Goal: Task Accomplishment & Management: Manage account settings

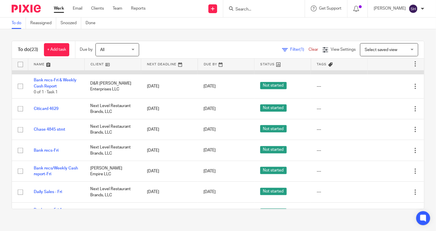
scroll to position [117, 0]
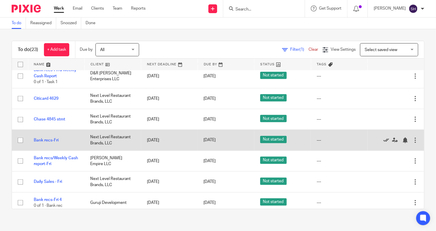
click at [384, 139] on icon at bounding box center [387, 140] width 6 height 6
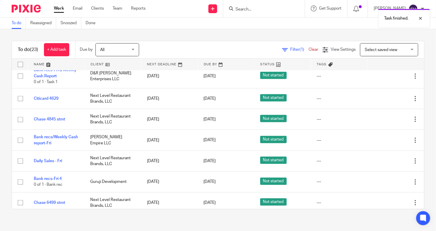
scroll to position [0, 0]
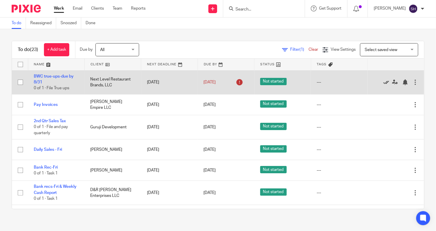
click at [384, 82] on icon at bounding box center [387, 82] width 6 height 6
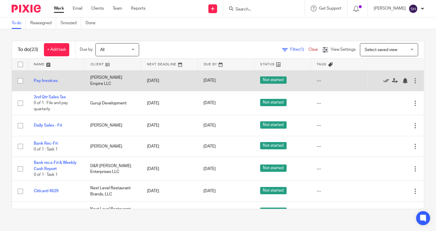
click at [384, 79] on icon at bounding box center [387, 81] width 6 height 6
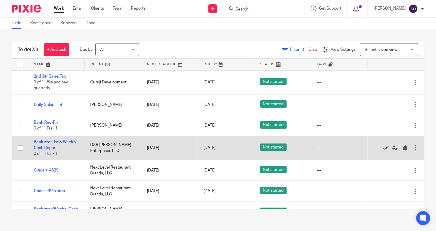
click at [384, 147] on icon at bounding box center [387, 148] width 6 height 6
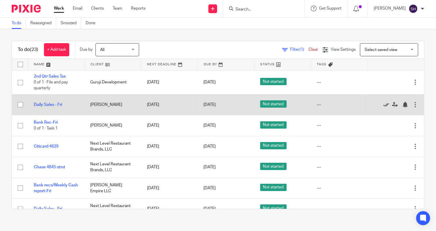
click at [384, 104] on icon at bounding box center [387, 105] width 6 height 6
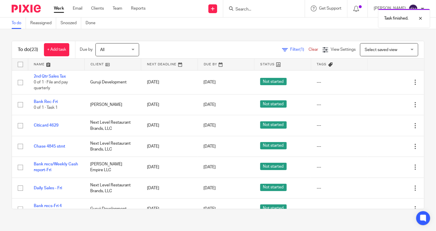
click at [384, 104] on icon at bounding box center [387, 105] width 6 height 6
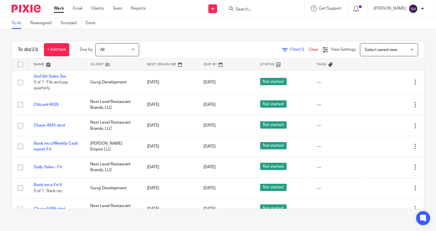
click at [425, 92] on div "To do (23) + Add task Due by All All Today Tomorrow This week Next week This mo…" at bounding box center [218, 124] width 436 height 191
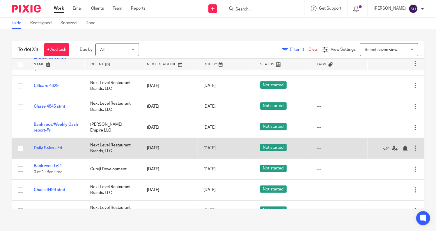
scroll to position [29, 0]
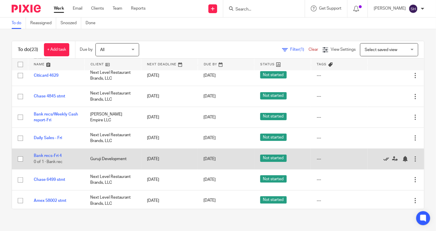
click at [384, 158] on icon at bounding box center [387, 159] width 6 height 6
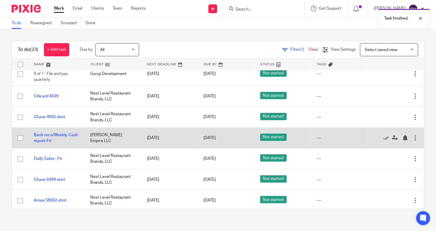
scroll to position [0, 0]
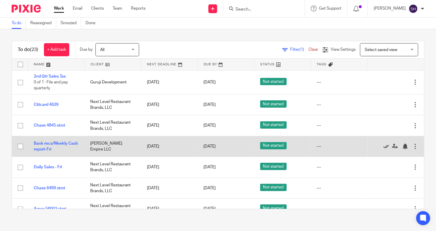
click at [384, 146] on icon at bounding box center [387, 146] width 6 height 6
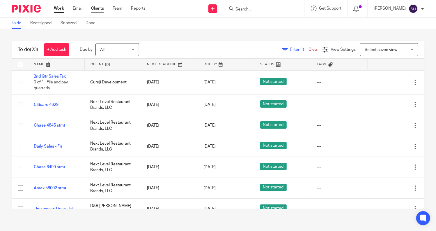
click at [98, 8] on link "Clients" at bounding box center [97, 9] width 13 height 6
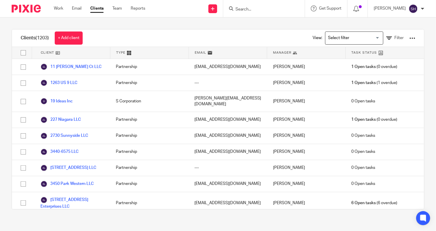
click at [266, 10] on input "Search" at bounding box center [261, 9] width 52 height 5
type input "guruj"
click at [277, 24] on link at bounding box center [270, 22] width 72 height 9
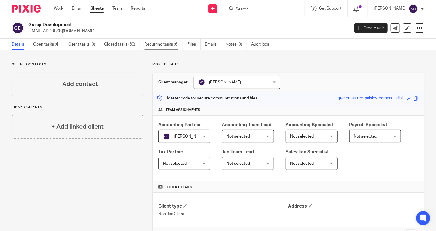
click at [172, 43] on link "Recurring tasks (6)" at bounding box center [164, 44] width 39 height 11
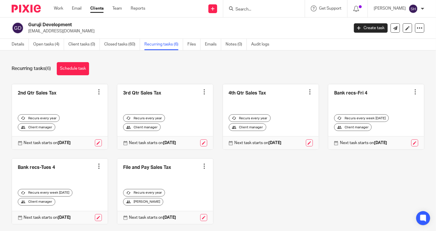
scroll to position [13, 0]
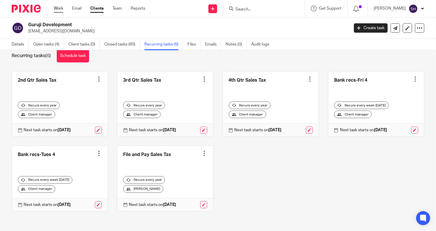
click at [62, 7] on link "Work" at bounding box center [58, 9] width 9 height 6
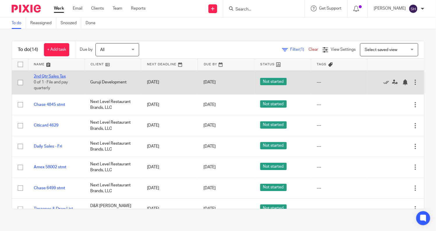
click at [51, 76] on link "2nd Qtr Sales Tax" at bounding box center [50, 76] width 32 height 4
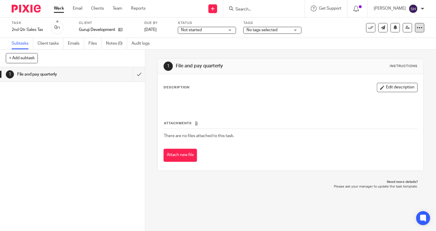
click at [417, 27] on icon at bounding box center [420, 28] width 6 height 6
click at [398, 50] on link "Advanced task editor" at bounding box center [397, 51] width 38 height 4
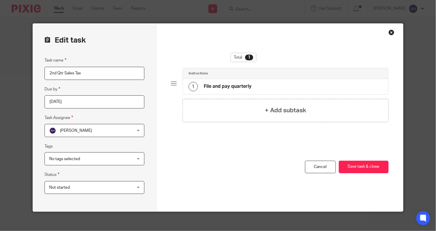
click at [137, 101] on input "2025-08-15" at bounding box center [95, 101] width 100 height 13
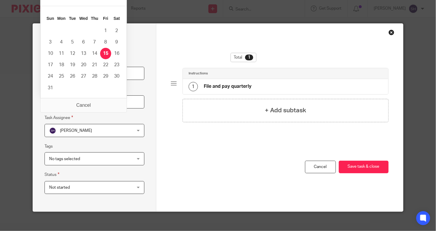
click at [84, 106] on input "2025-08-15" at bounding box center [95, 101] width 100 height 13
click at [87, 105] on input "2025-08-15" at bounding box center [95, 101] width 100 height 13
click at [77, 98] on input "2025-08-15" at bounding box center [95, 101] width 100 height 13
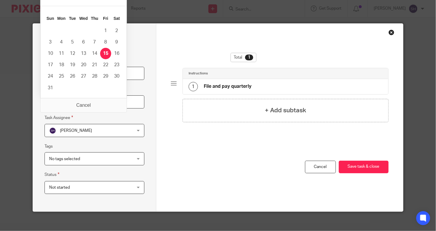
click at [193, 130] on div "Total 1 Instructions 1 File and pay quarterly + Add subtask" at bounding box center [280, 107] width 218 height 108
drag, startPoint x: 75, startPoint y: 102, endPoint x: 43, endPoint y: 102, distance: 31.8
click at [45, 102] on input "2025-08-15" at bounding box center [95, 101] width 100 height 13
type input "[DATE]"
click at [70, 102] on input "[DATE]" at bounding box center [95, 101] width 100 height 13
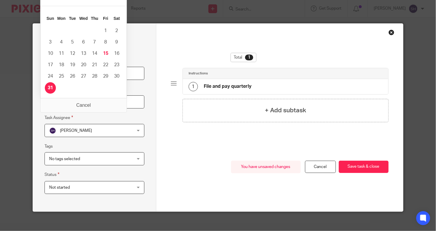
click at [86, 105] on input "2025-08-31" at bounding box center [95, 101] width 100 height 13
drag, startPoint x: 148, startPoint y: 121, endPoint x: 273, endPoint y: 157, distance: 129.8
click at [149, 121] on div "Edit task Task name 2nd Qtr Sales Tax Due by 2025-08-31 Task Assignee Sarah Har…" at bounding box center [95, 118] width 124 height 188
drag, startPoint x: 88, startPoint y: 104, endPoint x: 34, endPoint y: 102, distance: 54.5
click at [34, 102] on div "Edit task Task name 2nd Qtr Sales Tax Due by 2025-08-31 Task Assignee Sarah Har…" at bounding box center [95, 118] width 124 height 188
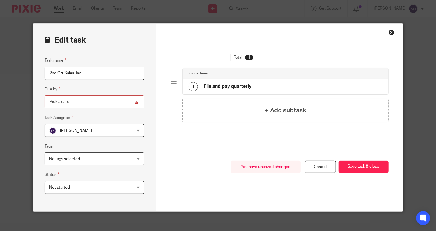
click at [104, 101] on input "Due by" at bounding box center [95, 101] width 100 height 13
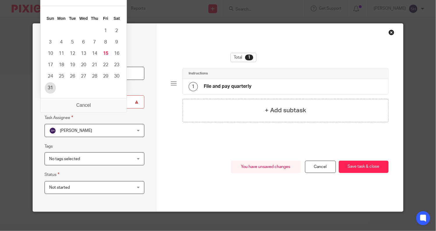
type input "2025-08-31"
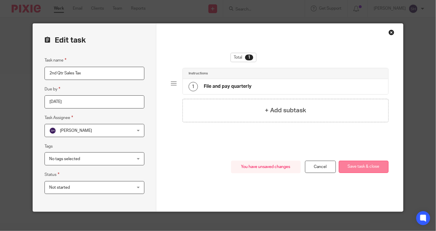
click at [356, 165] on button "Save task & close" at bounding box center [364, 167] width 50 height 13
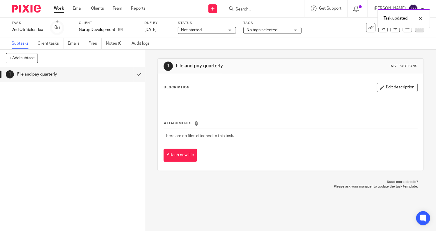
click at [417, 30] on icon at bounding box center [420, 28] width 6 height 6
click at [392, 50] on link "Advanced task editor" at bounding box center [397, 51] width 38 height 4
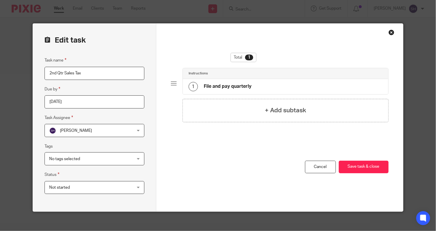
click at [114, 101] on input "[DATE]" at bounding box center [95, 101] width 100 height 13
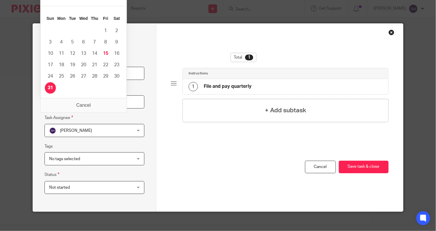
click at [177, 28] on div "Total 1 Instructions 1 File and pay quarterly + Add subtask You have unsaved ch…" at bounding box center [279, 118] width 247 height 188
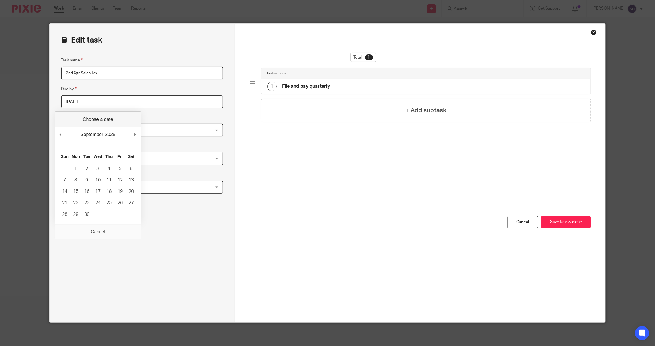
click at [155, 101] on input "[DATE]" at bounding box center [142, 101] width 162 height 13
type input "[DATE]"
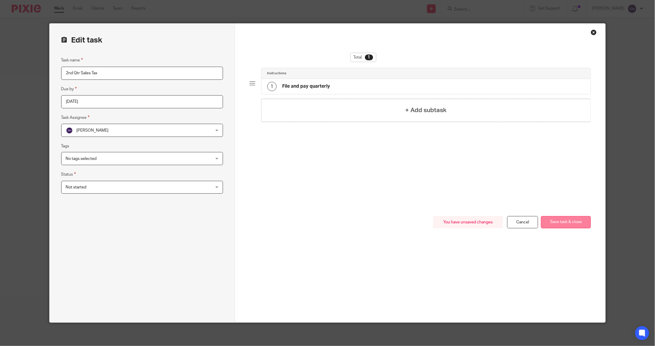
click at [436, 223] on button "Save task & close" at bounding box center [566, 222] width 50 height 13
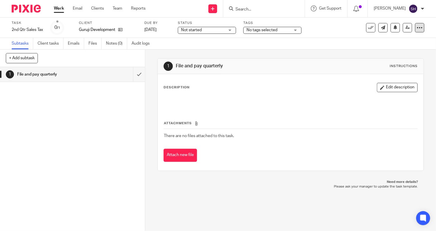
click at [418, 25] on icon at bounding box center [420, 28] width 6 height 6
click at [402, 66] on span "Change schedule" at bounding box center [394, 68] width 32 height 4
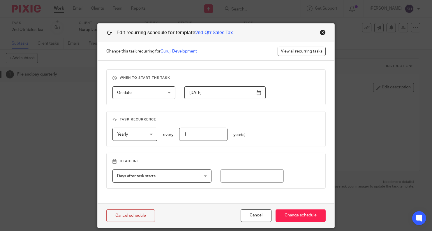
click at [236, 92] on input "2025-06-16" at bounding box center [224, 92] width 81 height 13
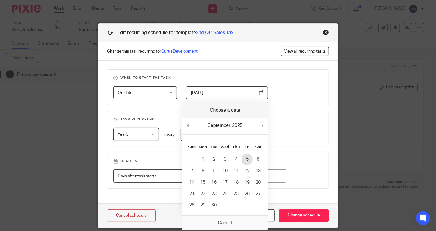
type input "[DATE]"
drag, startPoint x: 249, startPoint y: 158, endPoint x: 248, endPoint y: 147, distance: 11.7
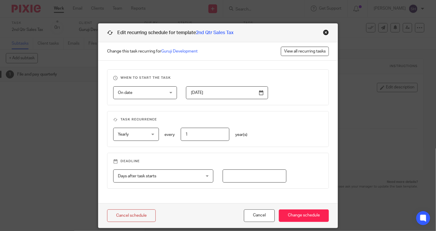
click at [236, 172] on input "number" at bounding box center [255, 175] width 64 height 13
type input "1"
click at [293, 212] on input "Change schedule" at bounding box center [304, 215] width 50 height 13
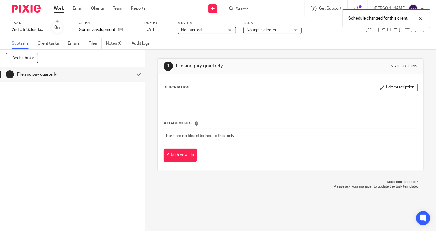
click at [60, 8] on link "Work" at bounding box center [59, 9] width 10 height 6
